Goal: Information Seeking & Learning: Learn about a topic

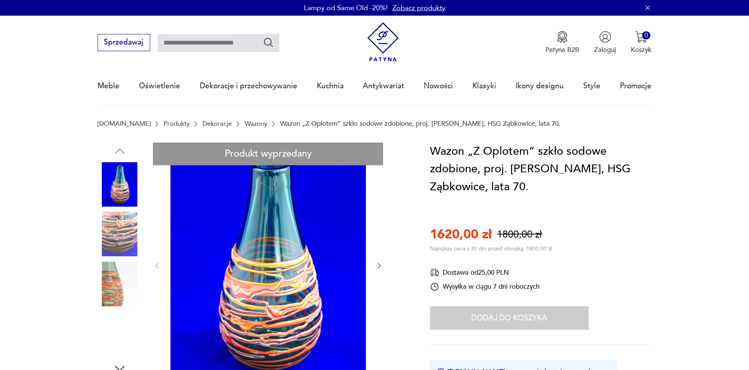
click at [123, 261] on img at bounding box center [120, 283] width 44 height 44
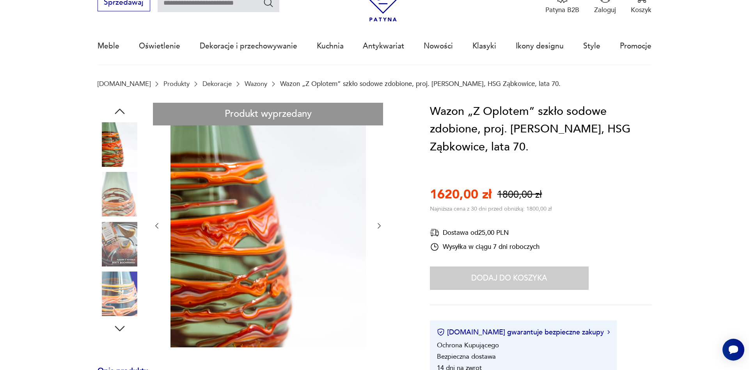
click at [119, 291] on img at bounding box center [120, 293] width 44 height 44
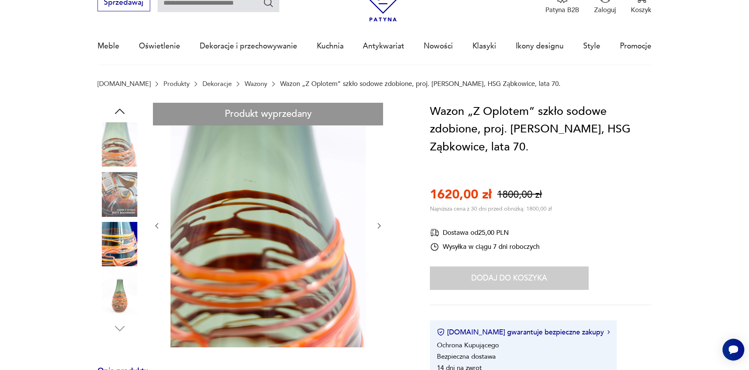
click at [119, 144] on img at bounding box center [120, 144] width 44 height 44
click at [127, 198] on img at bounding box center [120, 194] width 44 height 44
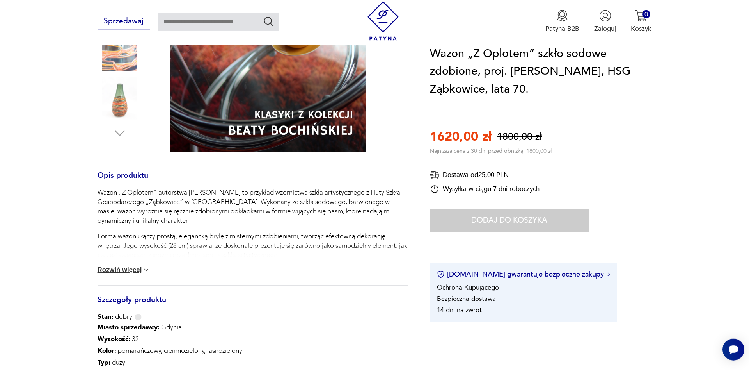
scroll to position [239, 0]
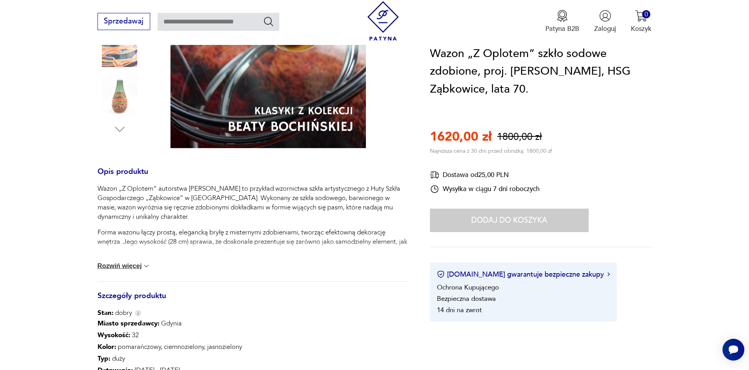
click at [139, 267] on button "Rozwiń więcej" at bounding box center [124, 266] width 53 height 8
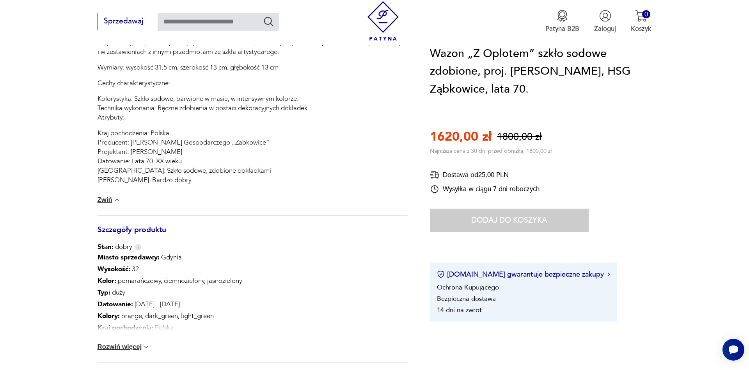
scroll to position [517, 0]
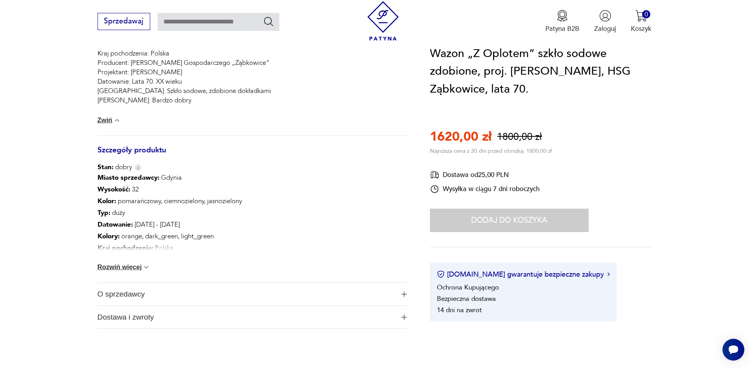
click at [135, 269] on button "Rozwiń więcej" at bounding box center [124, 267] width 53 height 8
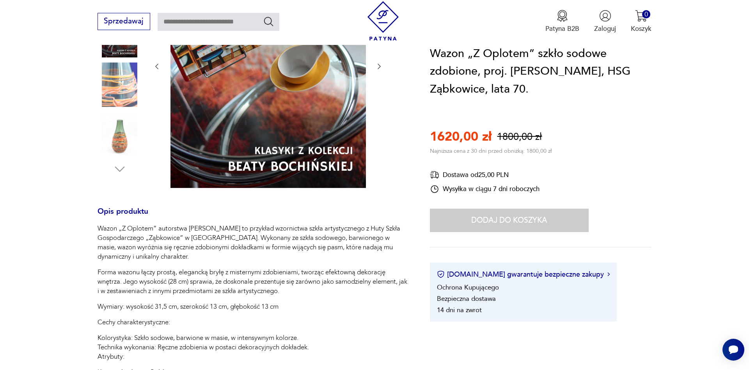
scroll to position [40, 0]
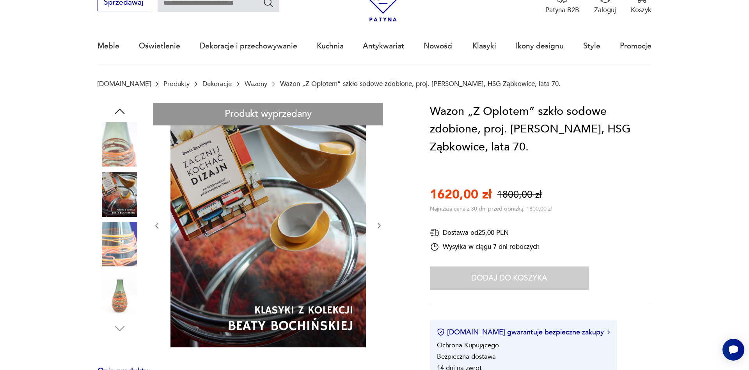
click at [114, 303] on img at bounding box center [120, 293] width 44 height 44
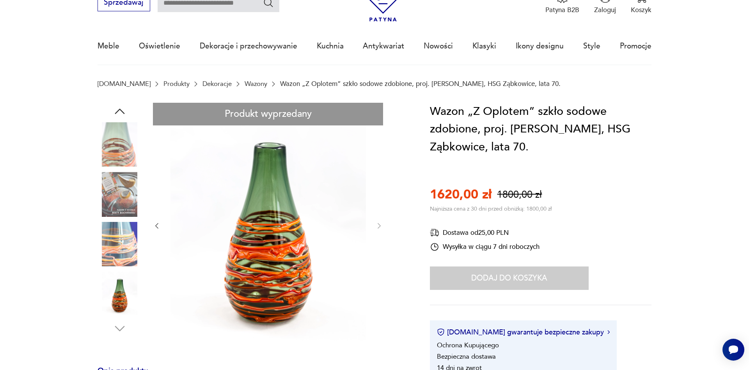
click at [121, 142] on img at bounding box center [120, 144] width 44 height 44
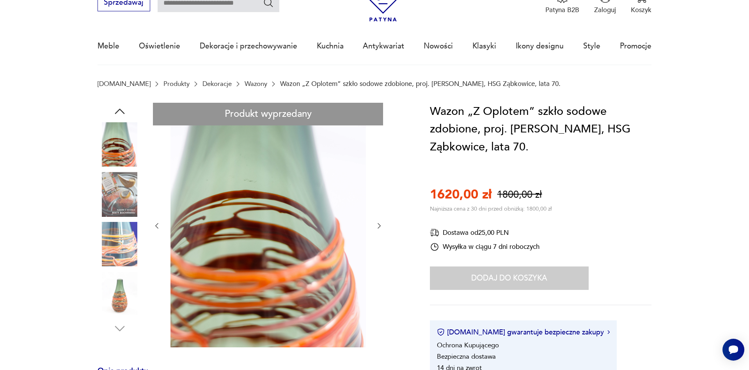
click at [124, 179] on img at bounding box center [120, 194] width 44 height 44
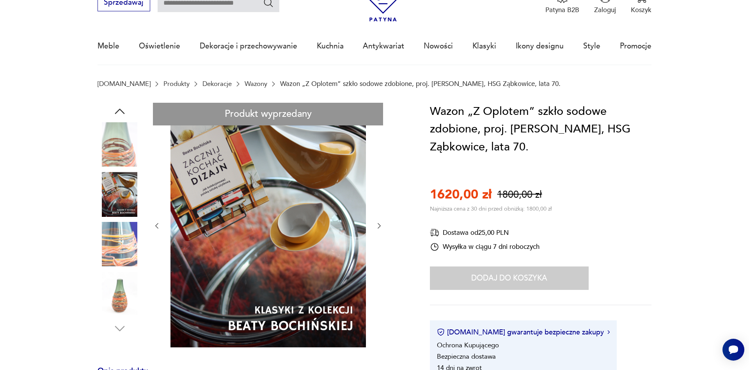
click at [111, 227] on img at bounding box center [120, 244] width 44 height 44
